Goal: Find specific page/section: Find specific page/section

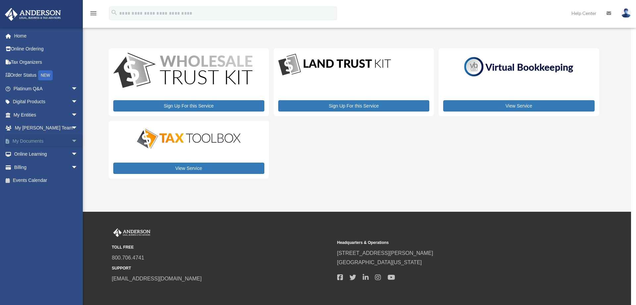
click at [71, 139] on span "arrow_drop_down" at bounding box center [77, 141] width 13 height 14
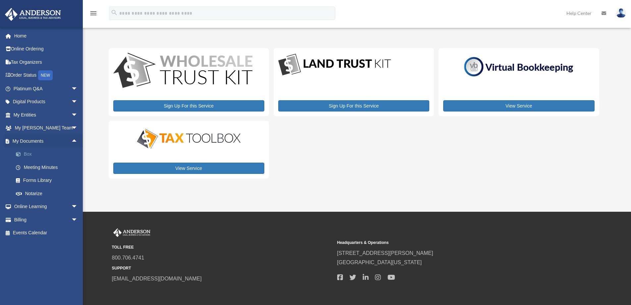
click at [32, 154] on link "Box" at bounding box center [48, 153] width 79 height 13
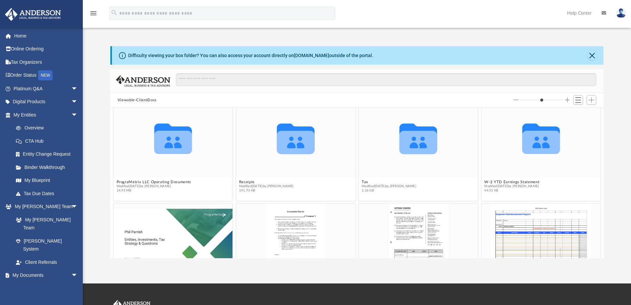
scroll to position [232, 0]
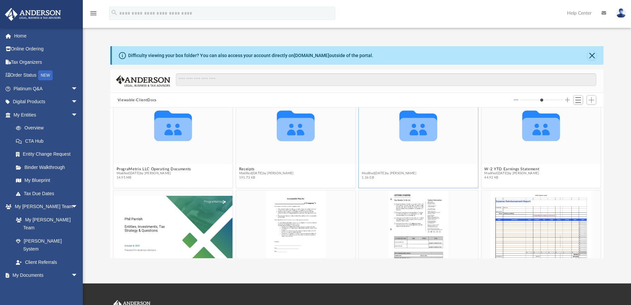
click at [363, 169] on figure "Collaborated Folder Tax Modified Wed Jul 30 2025 by Joe Sacco 1.36 GB" at bounding box center [418, 134] width 119 height 96
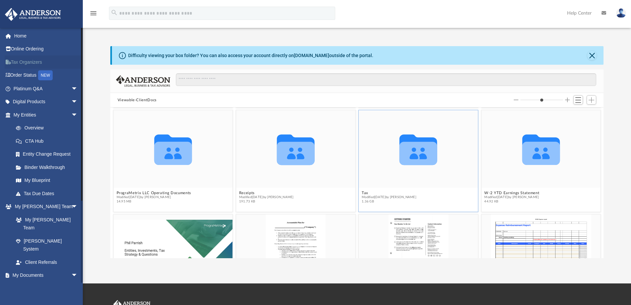
click at [23, 63] on link "Tax Organizers" at bounding box center [46, 61] width 83 height 13
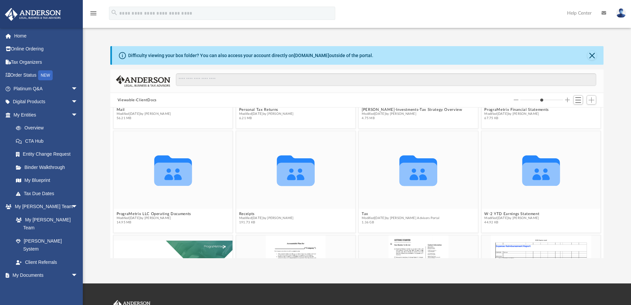
scroll to position [199, 0]
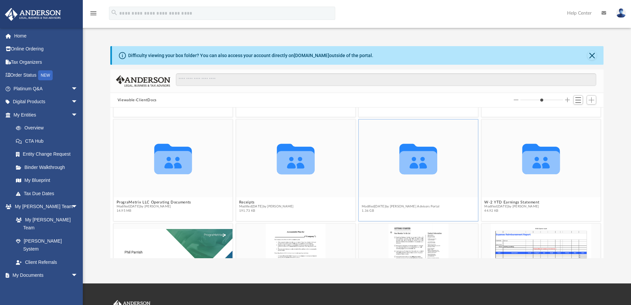
click at [363, 200] on button "Tax" at bounding box center [401, 202] width 78 height 4
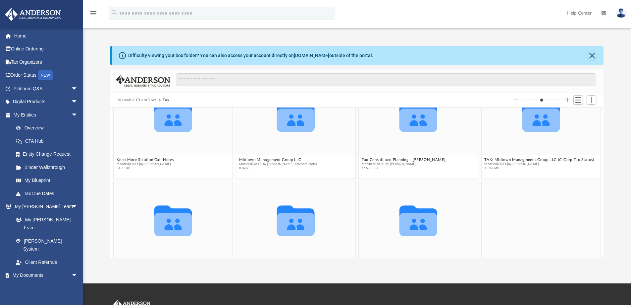
scroll to position [61, 0]
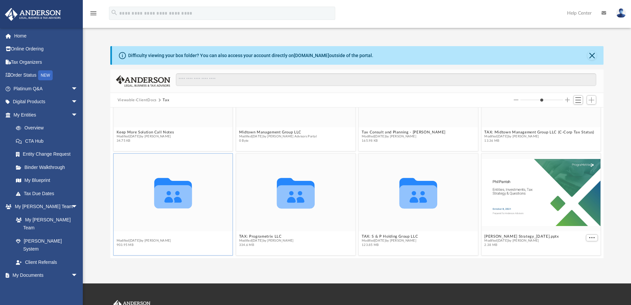
click at [128, 235] on figcaption "TAX: Personal Taxes Modified Wed Jul 30 2025 by Joe Sacco 903.95 MB" at bounding box center [173, 241] width 119 height 18
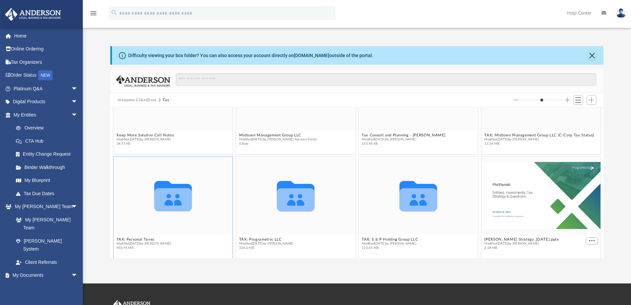
click at [176, 203] on icon "grid" at bounding box center [173, 196] width 38 height 30
click at [139, 238] on button "TAX: Personal Taxes" at bounding box center [143, 239] width 55 height 4
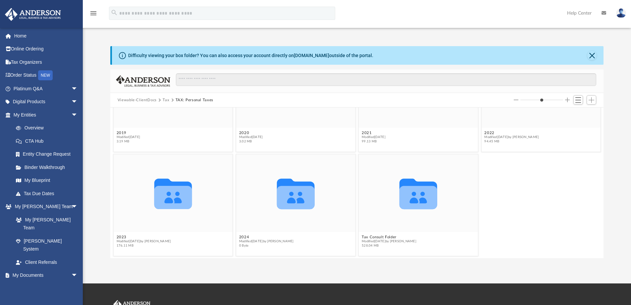
scroll to position [61, 0]
click at [242, 235] on figcaption "2024 Modified Wed Jul 30 2025 by Joe Sacco 0 Byte" at bounding box center [295, 241] width 119 height 18
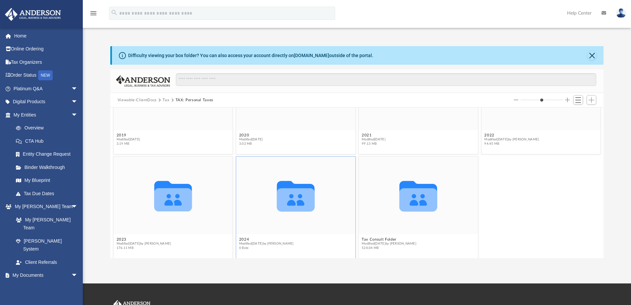
click at [278, 220] on div "Collaborated Folder" at bounding box center [295, 195] width 119 height 78
click at [242, 239] on button "2024" at bounding box center [266, 239] width 55 height 4
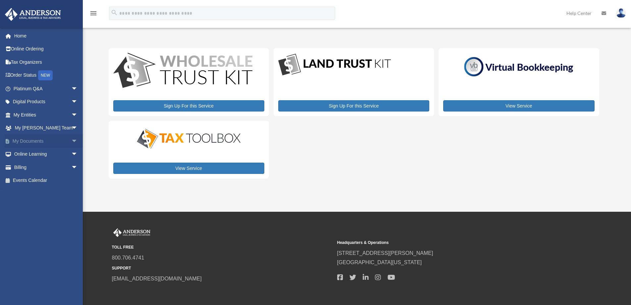
click at [71, 141] on span "arrow_drop_down" at bounding box center [77, 141] width 13 height 14
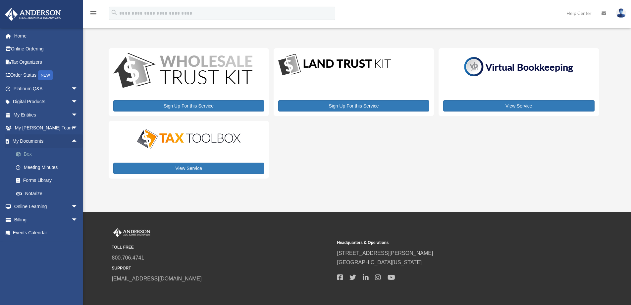
click at [31, 151] on link "Box" at bounding box center [48, 153] width 79 height 13
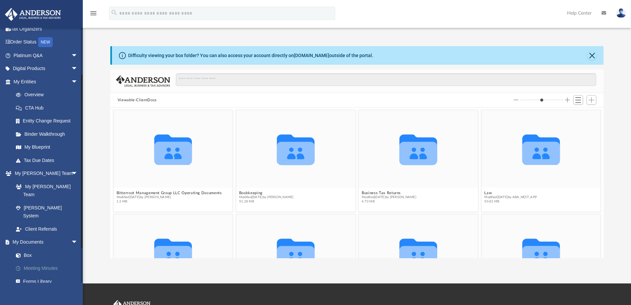
scroll to position [66, 0]
